Goal: Find specific page/section: Find specific page/section

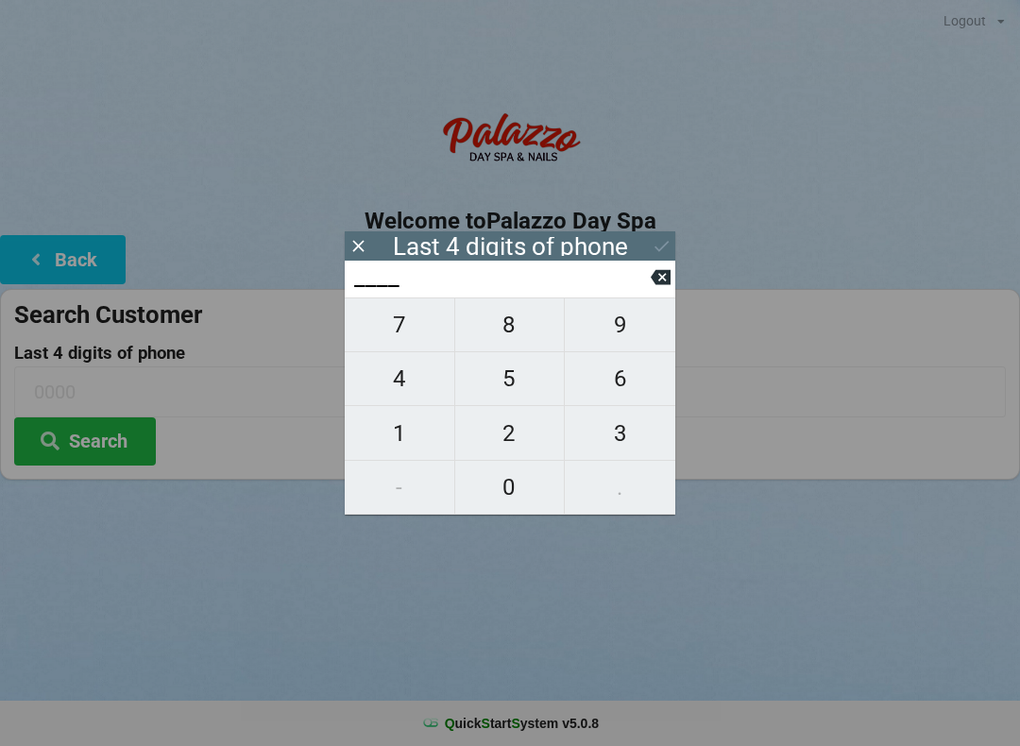
scroll to position [26, 0]
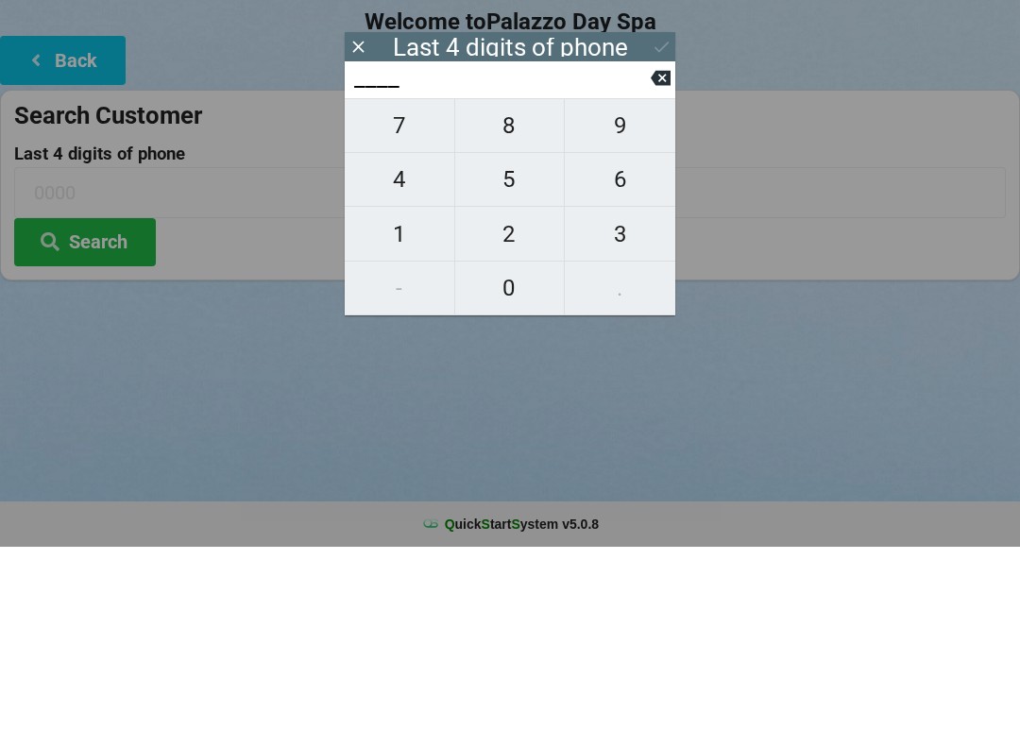
click at [515, 309] on span "8" at bounding box center [510, 325] width 110 height 40
type input "8___"
click at [512, 312] on span "8" at bounding box center [510, 325] width 110 height 40
type input "88__"
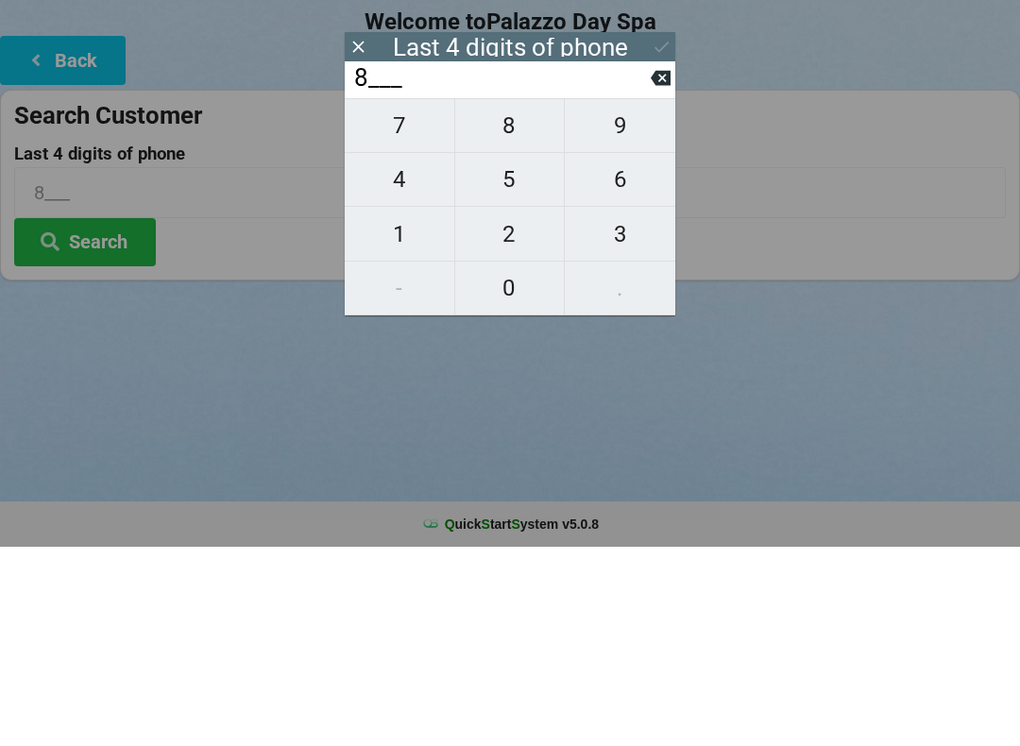
type input "88__"
click at [401, 414] on span "1" at bounding box center [400, 434] width 110 height 40
type input "881_"
click at [512, 468] on span "0" at bounding box center [510, 488] width 110 height 40
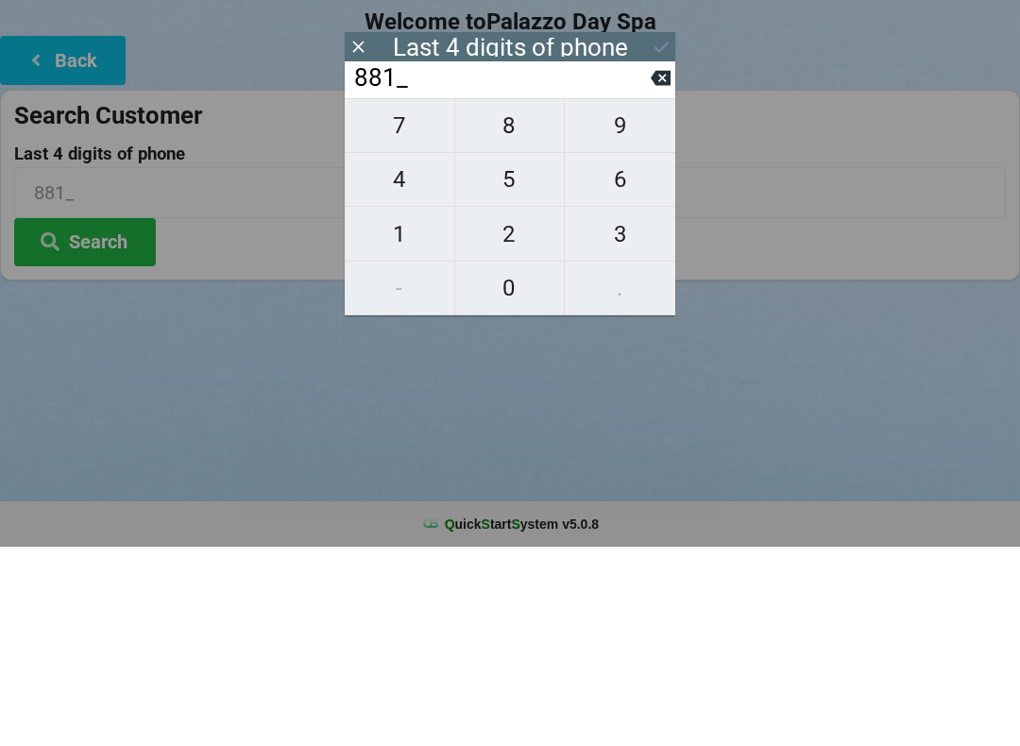
type input "8810"
click at [667, 270] on icon at bounding box center [661, 277] width 20 height 15
click at [519, 468] on span "0" at bounding box center [510, 488] width 110 height 40
type input "8810"
click at [659, 236] on icon at bounding box center [662, 246] width 20 height 20
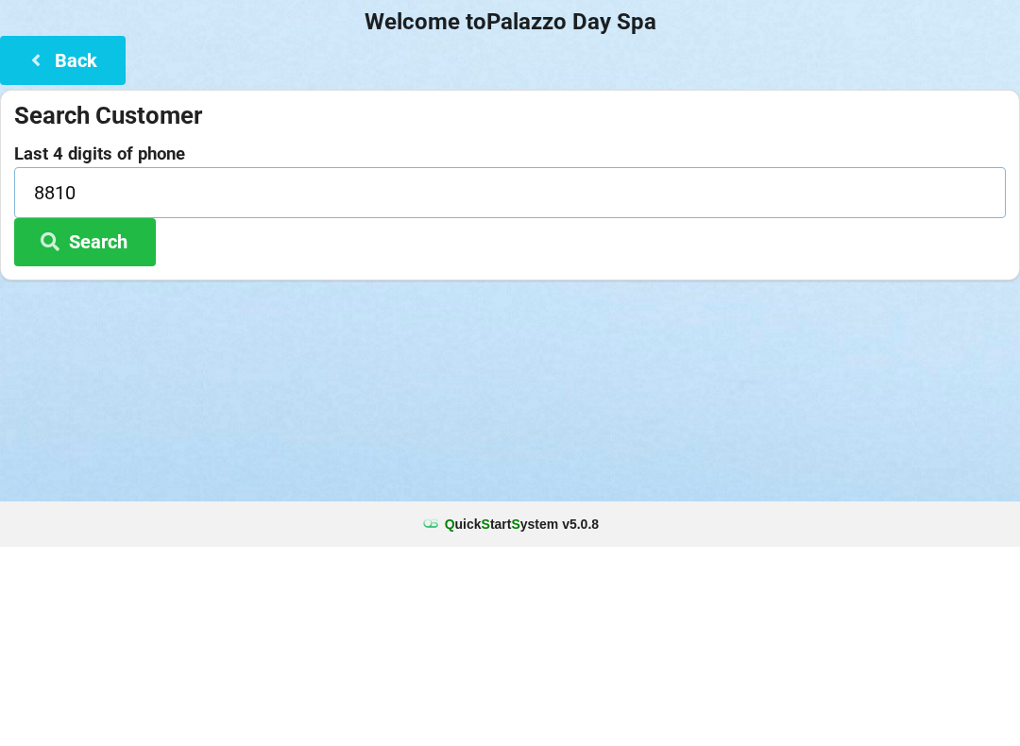
click at [156, 367] on input "8810" at bounding box center [510, 392] width 992 height 50
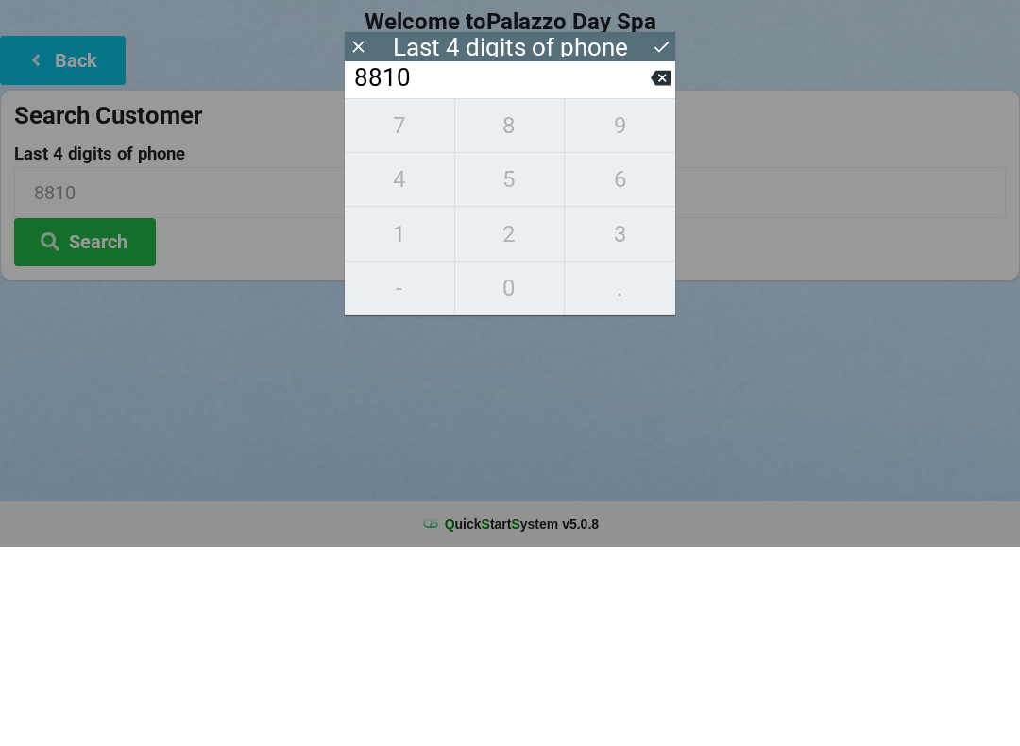
click at [362, 240] on icon at bounding box center [357, 245] width 11 height 11
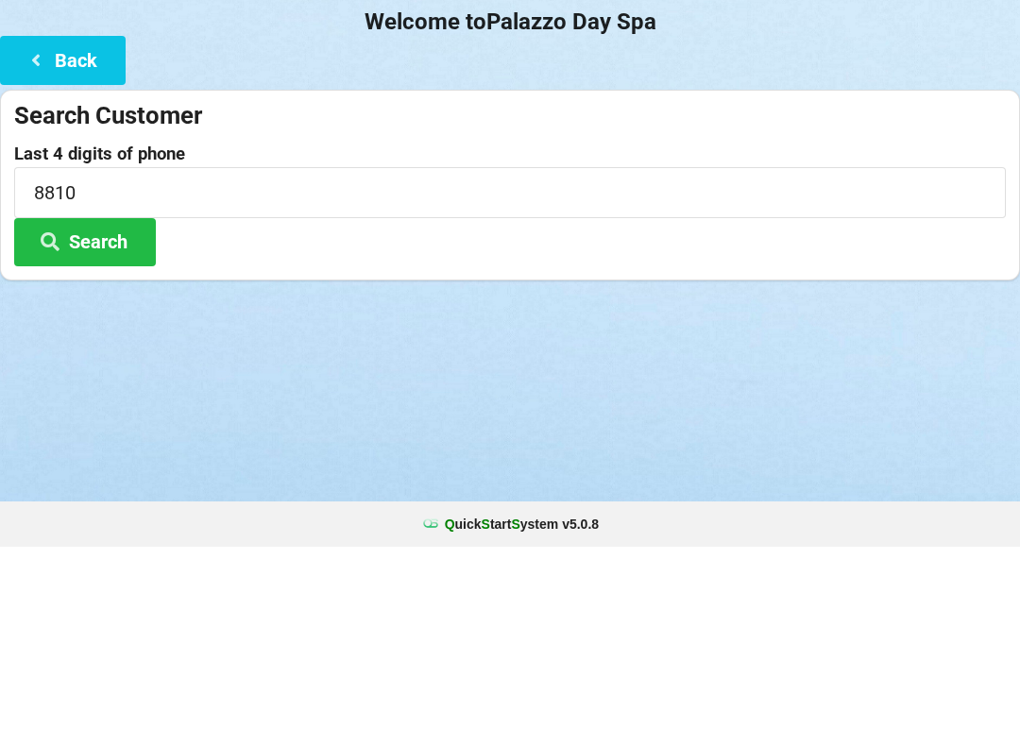
click at [137, 423] on button "Search" at bounding box center [85, 442] width 142 height 48
